Goal: Information Seeking & Learning: Understand process/instructions

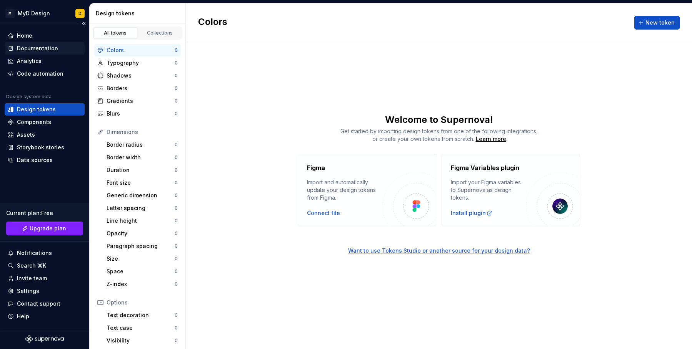
click at [31, 48] on div "Documentation" at bounding box center [37, 49] width 41 height 8
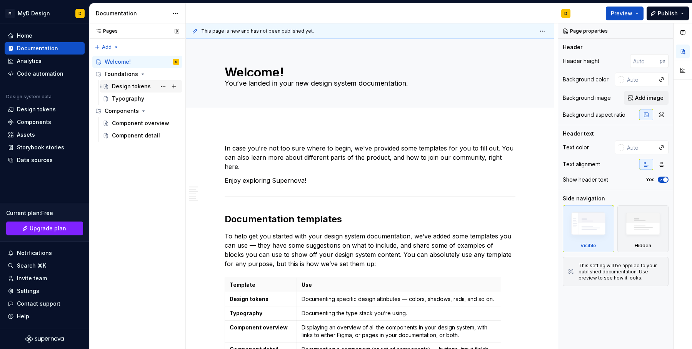
click at [116, 85] on div "Design tokens" at bounding box center [131, 87] width 39 height 8
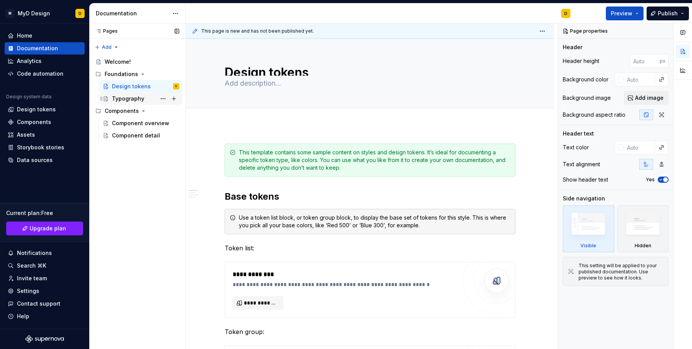
click at [123, 95] on div "Typography" at bounding box center [128, 99] width 32 height 8
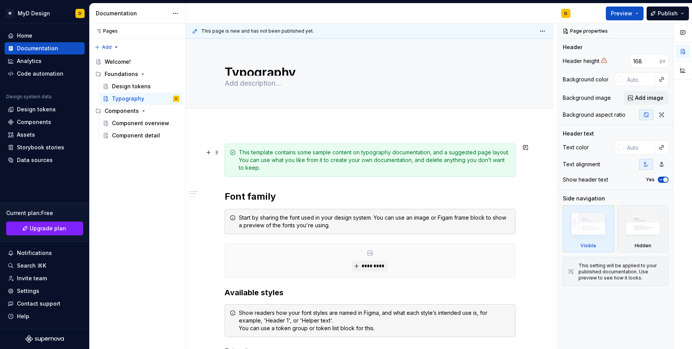
type textarea "*"
